Goal: Contribute content: Contribute content

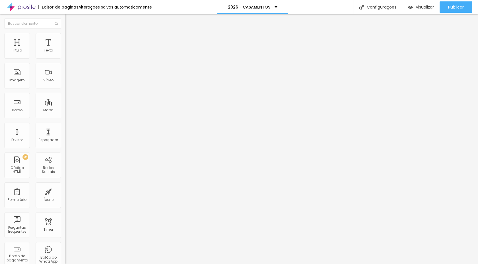
click at [71, 40] on span "Avançado" at bounding box center [80, 42] width 19 height 5
click at [65, 252] on div at bounding box center [97, 252] width 65 height 0
click at [65, 39] on img at bounding box center [67, 41] width 5 height 5
click at [65, 252] on div at bounding box center [97, 252] width 65 height 0
click at [71, 39] on span "Avançado" at bounding box center [80, 36] width 19 height 5
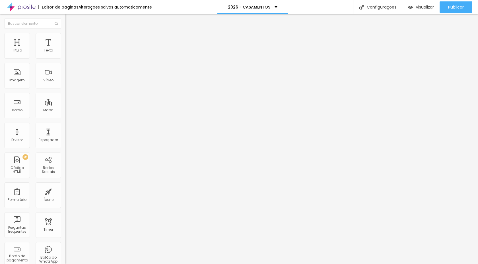
type input "16"
type input "27"
type input "28"
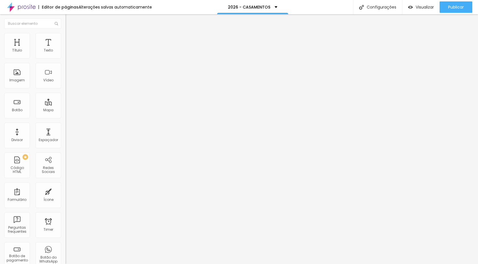
type input "28"
type input "29"
type input "30"
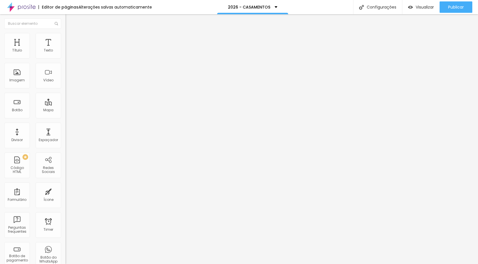
type input "31"
type input "32"
type input "33"
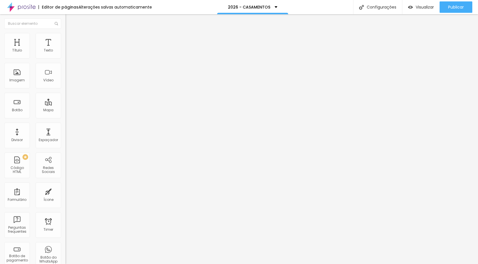
type input "33"
type input "34"
type input "35"
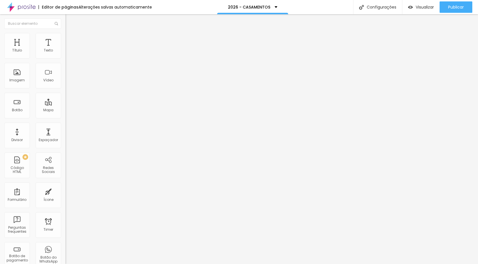
type input "36"
type input "37"
type input "38"
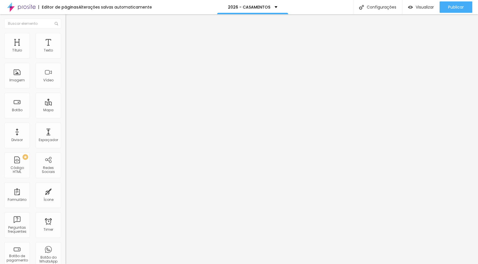
type input "38"
type input "39"
type input "40"
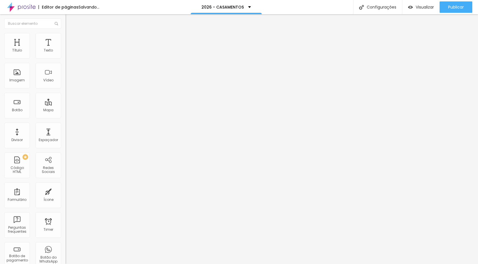
type input "41"
type input "42"
type input "43"
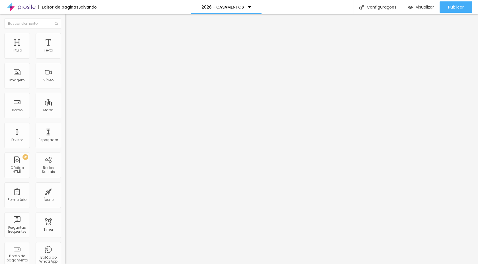
type input "43"
type input "44"
type input "45"
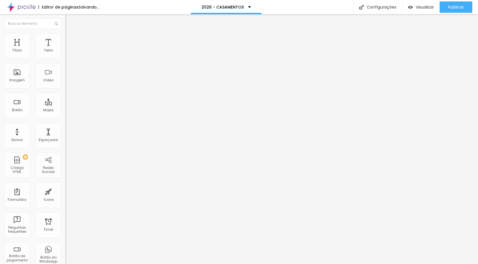
type input "46"
type input "47"
type input "48"
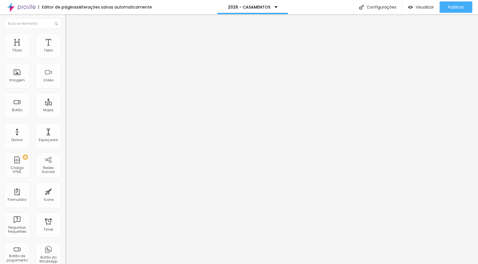
type input "48"
type input "49"
type input "50"
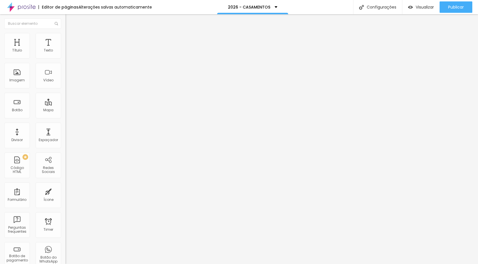
drag, startPoint x: 18, startPoint y: 55, endPoint x: 30, endPoint y: 59, distance: 12.4
type input "50"
click at [65, 105] on input "range" at bounding box center [83, 107] width 37 height 5
click at [65, 32] on img at bounding box center [67, 29] width 5 height 5
type input "9.1"
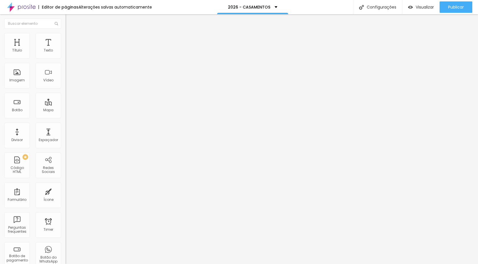
type input "9.1"
type input "8.9"
type input "8.7"
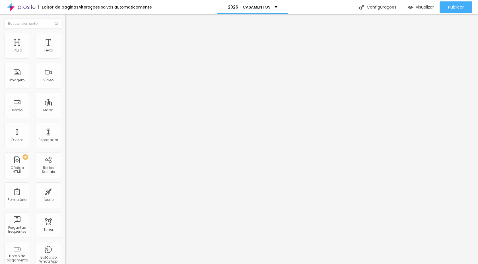
type input "8.5"
type input "8.1"
type input "8"
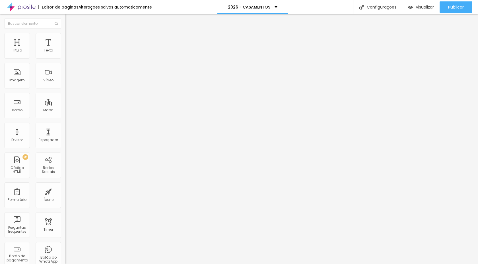
type input "8"
type input "7.8"
type input "7.6"
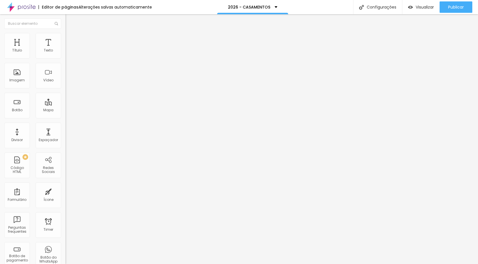
type input "7.4"
type input "7.2"
type input "7"
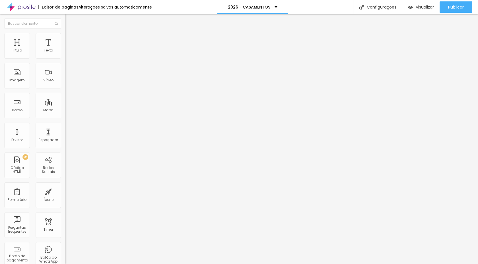
type input "7"
type input "6.8"
type input "6.6"
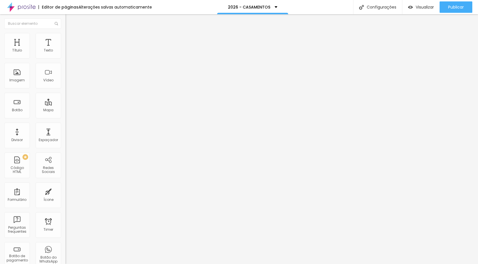
type input "6.5"
type input "6.4"
type input "6.2"
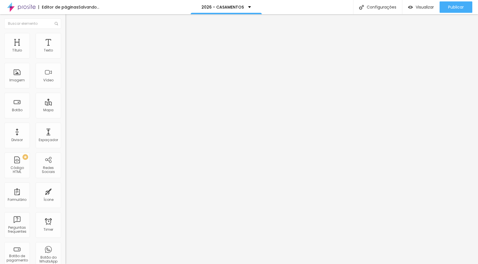
type input "6.2"
type input "6.1"
type input "5.9"
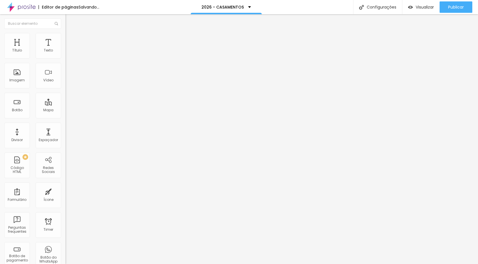
type input "5.7"
type input "5.6"
type input "5.4"
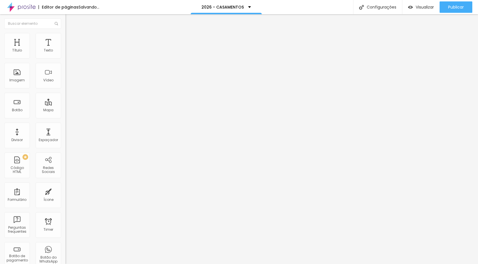
type input "5.4"
type input "5.2"
type input "5"
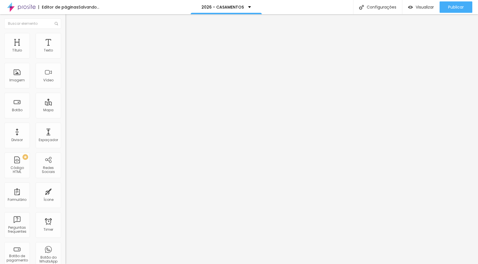
type input "4.9"
type input "4.7"
type input "4.5"
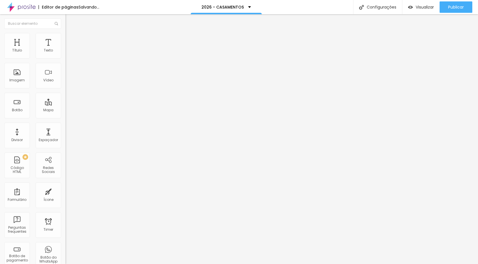
type input "4.5"
type input "4.4"
type input "4.2"
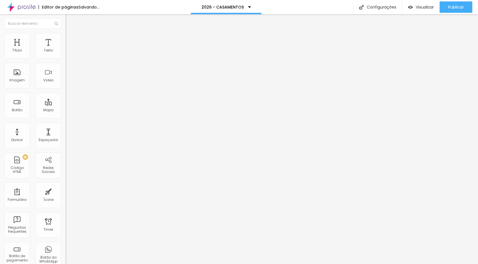
type input "4.1"
type input "3.9"
type input "3.8"
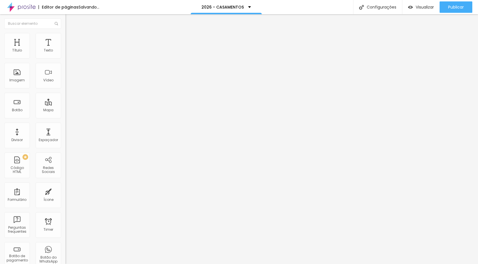
type input "3.8"
type input "3.6"
type input "3.5"
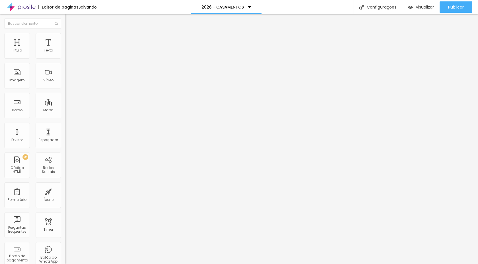
type input "3.4"
type input "3.3"
type input "3.2"
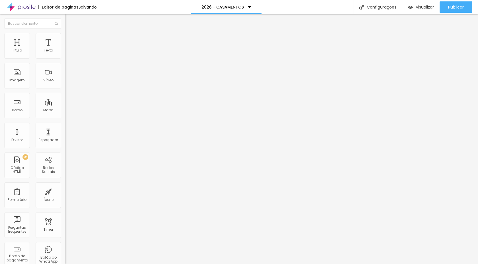
type input "3.2"
type input "3.1"
type input "3"
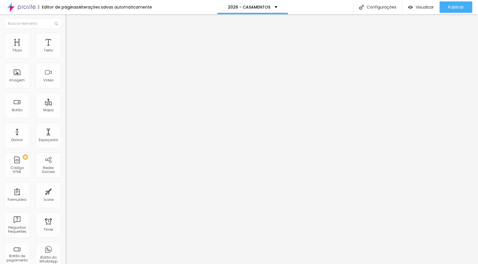
type input "2.9"
type input "2.8"
type input "2.7"
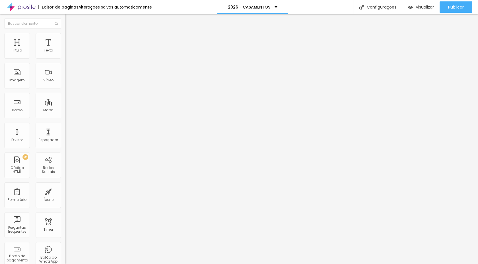
type input "2.7"
type input "2.6"
type input "2.5"
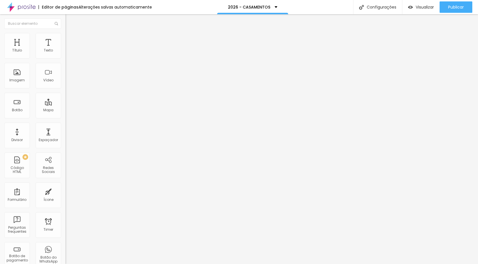
type input "2.4"
type input "2.3"
drag, startPoint x: 29, startPoint y: 131, endPoint x: 17, endPoint y: 130, distance: 12.0
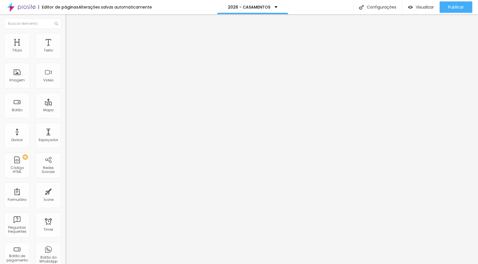
type input "2.3"
click at [65, 215] on input "range" at bounding box center [83, 217] width 37 height 5
type input "20"
type input "19"
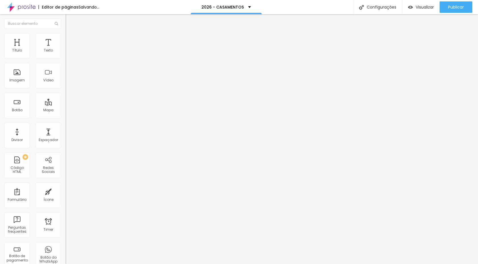
type input "19"
type input "18"
type input "17"
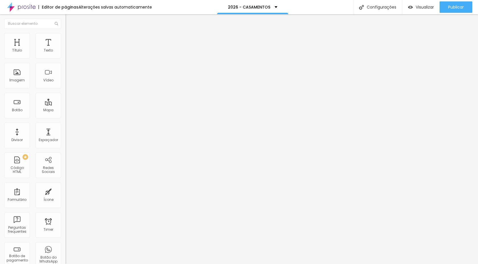
type input "17"
click at [65, 134] on input "range" at bounding box center [83, 136] width 37 height 5
click at [461, 9] on span "Publicar" at bounding box center [456, 7] width 16 height 5
click at [70, 22] on div "Editar Título" at bounding box center [86, 20] width 32 height 5
click at [451, 9] on span "Publicar" at bounding box center [456, 7] width 16 height 5
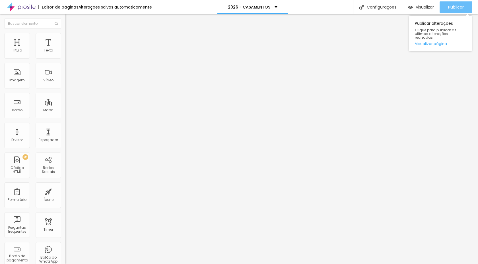
click at [462, 8] on span "Publicar" at bounding box center [456, 7] width 16 height 5
type input "19"
type input "22"
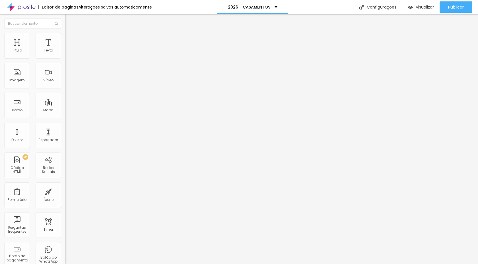
type input "24"
type input "25"
type input "27"
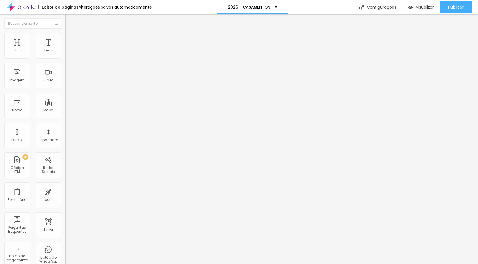
type input "27"
type input "28"
type input "29"
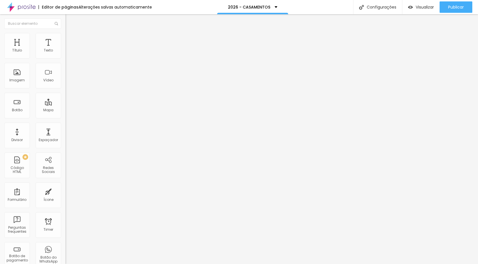
type input "30"
type input "31"
type input "32"
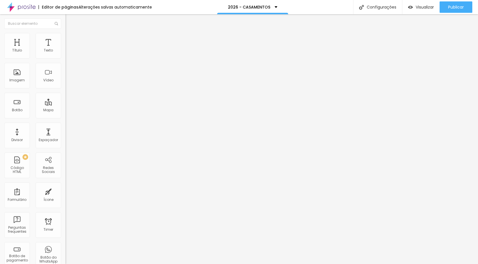
type input "32"
type input "33"
type input "34"
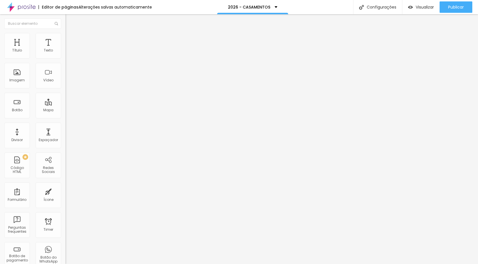
type input "35"
type input "36"
type input "37"
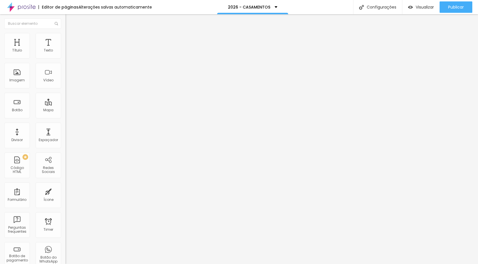
type input "37"
type input "38"
type input "39"
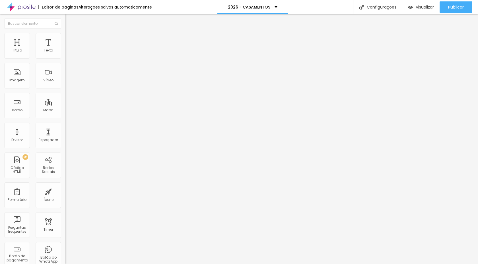
type input "40"
type input "41"
type input "42"
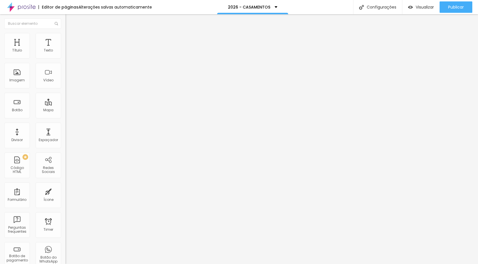
type input "42"
type input "43"
drag, startPoint x: 14, startPoint y: 119, endPoint x: 25, endPoint y: 122, distance: 11.8
type input "43"
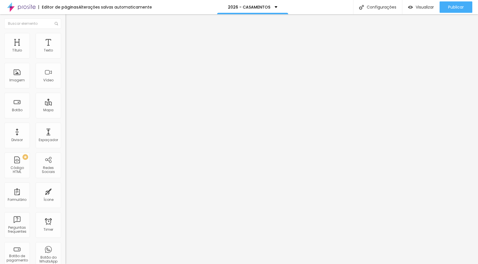
click at [65, 134] on input "range" at bounding box center [83, 136] width 37 height 5
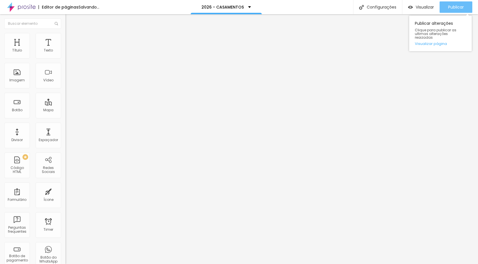
click at [464, 6] on button "Publicar" at bounding box center [456, 6] width 33 height 11
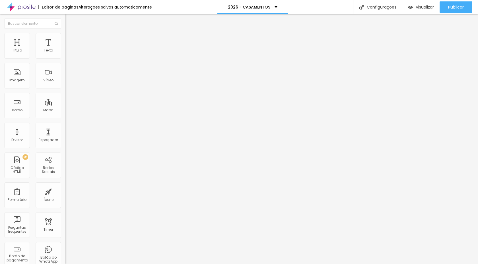
click at [70, 18] on div "Editar Título" at bounding box center [86, 20] width 32 height 5
click at [68, 52] on icon "button" at bounding box center [69, 51] width 2 height 2
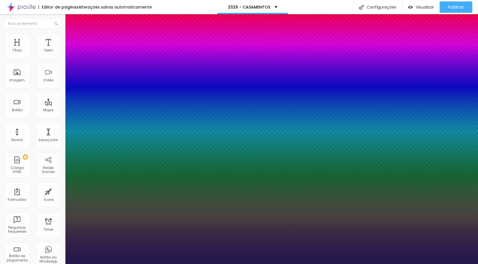
type input "1"
type input "14"
type input "1"
type input "15"
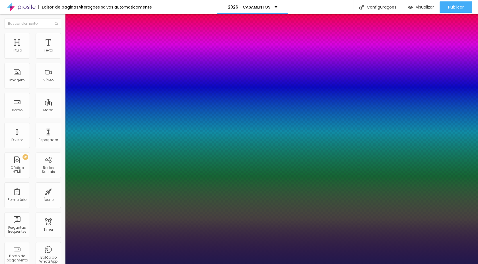
type input "15"
click at [263, 264] on div at bounding box center [239, 264] width 478 height 0
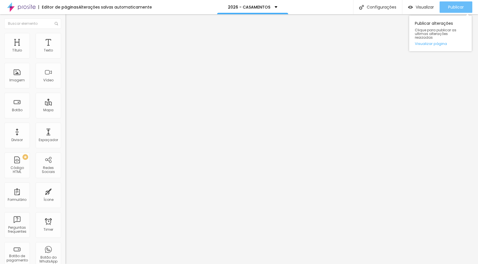
click at [460, 5] on span "Publicar" at bounding box center [456, 7] width 16 height 5
click at [71, 39] on span "Avançado" at bounding box center [80, 36] width 19 height 5
drag, startPoint x: 18, startPoint y: 56, endPoint x: 30, endPoint y: 59, distance: 12.4
click at [65, 105] on input "range" at bounding box center [83, 107] width 37 height 5
drag, startPoint x: 17, startPoint y: 67, endPoint x: 7, endPoint y: 68, distance: 10.3
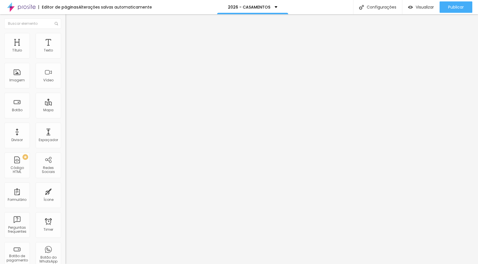
click at [65, 185] on input "range" at bounding box center [83, 187] width 37 height 5
click at [465, 7] on button "Publicar" at bounding box center [456, 6] width 33 height 11
drag, startPoint x: 28, startPoint y: 131, endPoint x: 23, endPoint y: 131, distance: 5.2
click at [65, 215] on input "range" at bounding box center [83, 217] width 37 height 5
click at [65, 134] on input "range" at bounding box center [83, 136] width 37 height 5
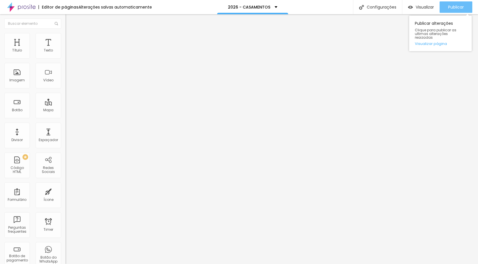
click at [454, 8] on span "Publicar" at bounding box center [456, 7] width 16 height 5
click at [65, 134] on input "range" at bounding box center [83, 136] width 37 height 5
click at [65, 55] on button "button" at bounding box center [69, 52] width 8 height 6
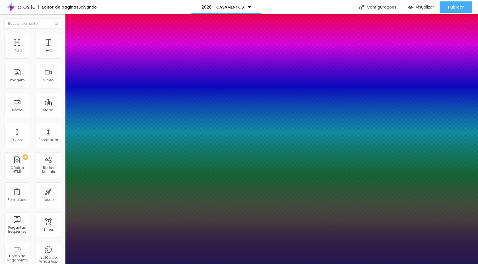
drag, startPoint x: 74, startPoint y: 111, endPoint x: 90, endPoint y: 112, distance: 16.5
click at [264, 264] on div at bounding box center [239, 264] width 478 height 0
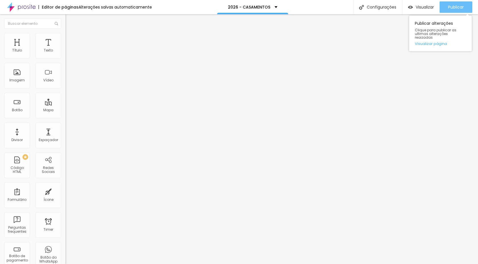
click at [461, 9] on span "Publicar" at bounding box center [456, 7] width 16 height 5
click at [454, 8] on span "Publicar" at bounding box center [456, 7] width 16 height 5
click at [65, 39] on img at bounding box center [67, 41] width 5 height 5
drag, startPoint x: 25, startPoint y: 55, endPoint x: 28, endPoint y: 56, distance: 2.9
click at [65, 110] on input "range" at bounding box center [83, 112] width 37 height 5
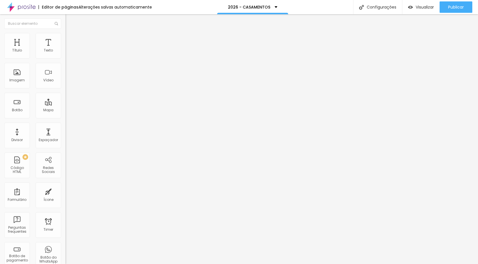
click at [65, 39] on img at bounding box center [67, 41] width 5 height 5
drag, startPoint x: 24, startPoint y: 55, endPoint x: 28, endPoint y: 56, distance: 4.0
click at [65, 110] on input "range" at bounding box center [83, 112] width 37 height 5
click at [65, 39] on img at bounding box center [67, 41] width 5 height 5
drag, startPoint x: 22, startPoint y: 54, endPoint x: 28, endPoint y: 56, distance: 5.8
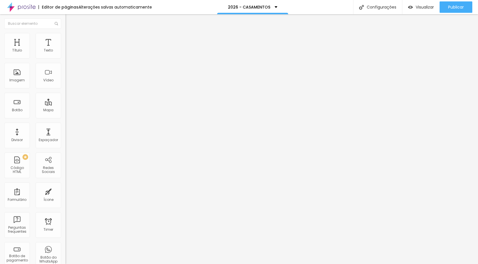
click at [65, 110] on input "range" at bounding box center [83, 112] width 37 height 5
click at [456, 6] on span "Publicar" at bounding box center [456, 7] width 16 height 5
click at [465, 6] on button "Publicar" at bounding box center [456, 6] width 33 height 11
click at [458, 5] on span "Publicar" at bounding box center [456, 7] width 16 height 5
click at [447, 7] on button "Publicar" at bounding box center [456, 6] width 33 height 11
